Goal: Check status

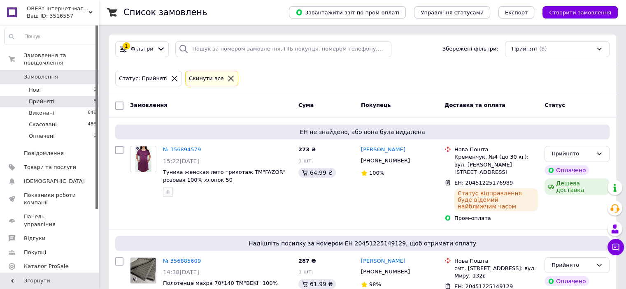
click at [50, 98] on span "Прийняті" at bounding box center [42, 101] width 26 height 7
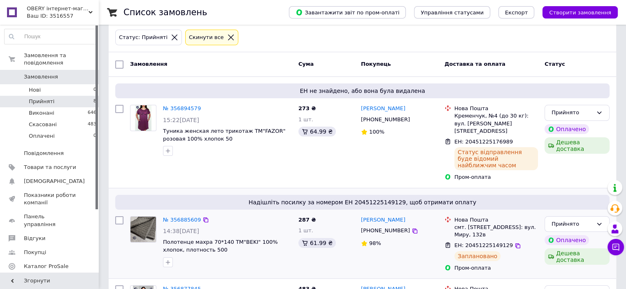
scroll to position [82, 0]
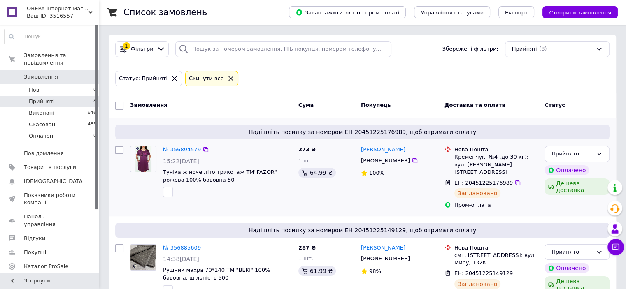
scroll to position [82, 0]
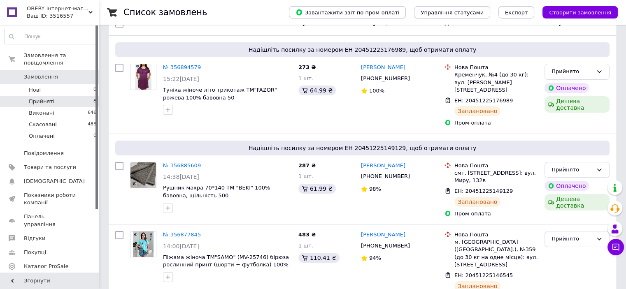
click at [51, 96] on li "Прийняті 8" at bounding box center [50, 102] width 101 height 12
